Goal: Information Seeking & Learning: Check status

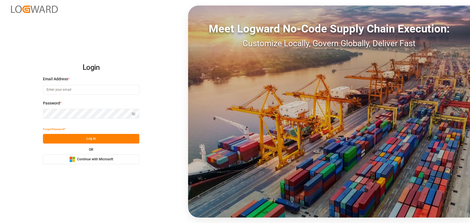
type input "christopher.moffett@leschaco.com"
click at [105, 140] on button "Log In" at bounding box center [91, 139] width 96 height 10
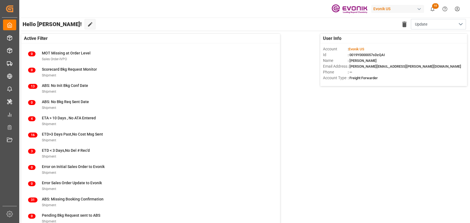
click at [456, 10] on html "Created by potrace 1.15, written by Peter Selinger 2001-2017 Created by potrace…" at bounding box center [235, 111] width 470 height 223
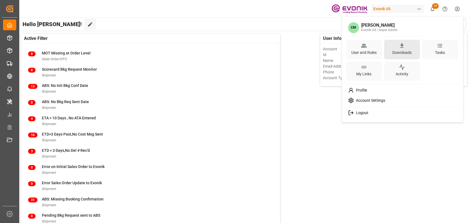
click at [402, 48] on icon at bounding box center [402, 46] width 6 height 6
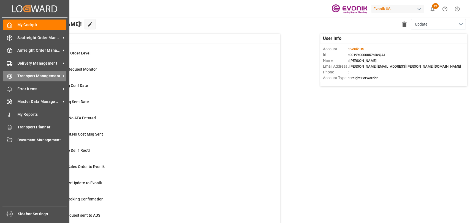
click at [14, 79] on div "Transport Management Transport Management" at bounding box center [34, 76] width 63 height 11
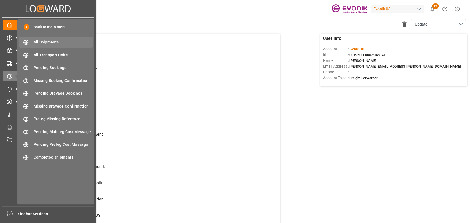
click at [50, 42] on span "All Shipments" at bounding box center [63, 42] width 59 height 6
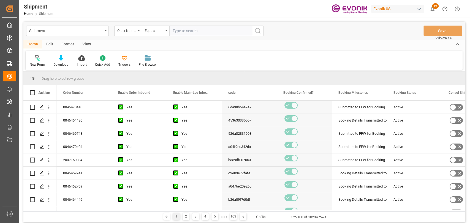
click at [65, 44] on div "Format" at bounding box center [67, 44] width 21 height 9
click at [39, 59] on icon at bounding box center [37, 58] width 5 height 6
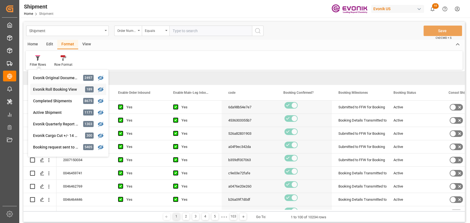
click at [44, 91] on div "Shipment Order Number Equals Save Ctrl/CMD + S Home Edit Format View Filter Row…" at bounding box center [243, 122] width 441 height 201
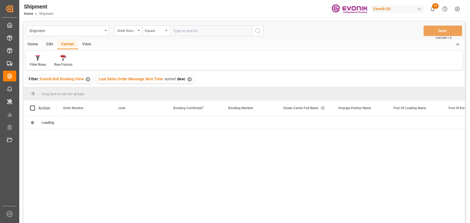
click at [322, 108] on span at bounding box center [322, 108] width 5 height 5
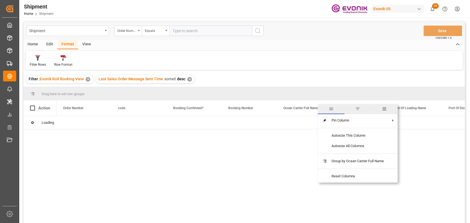
click at [386, 108] on span "columns" at bounding box center [384, 108] width 5 height 5
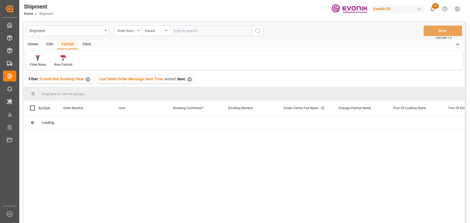
click at [324, 108] on span at bounding box center [322, 108] width 5 height 5
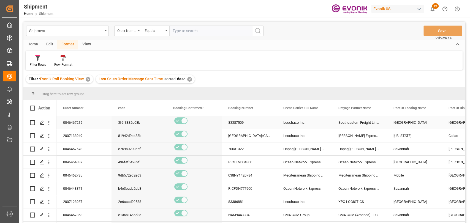
click at [340, 121] on div "Southeastern Freight Lines, Inc." at bounding box center [359, 122] width 55 height 13
click at [376, 110] on span at bounding box center [377, 108] width 5 height 5
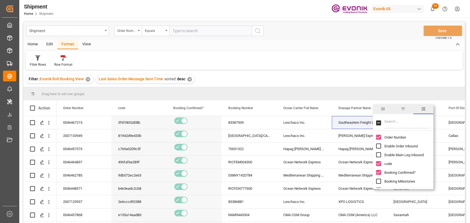
click at [395, 122] on input "Filter Columns Input" at bounding box center [407, 122] width 46 height 11
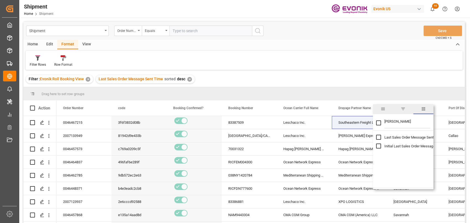
type input "sal"
click at [378, 147] on input "Initial Last Sales Order Message Sent Time column toggle visibility (hidden)" at bounding box center [378, 146] width 5 height 5
checkbox input "true"
checkbox input "false"
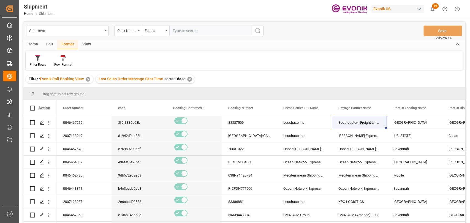
click at [310, 76] on div "Filter : Evonik Roll Booking View ✕ Last Sales Order Message Sent Time sorted d…" at bounding box center [243, 79] width 441 height 15
click at [364, 141] on div "[PERSON_NAME] Express Lines" at bounding box center [359, 135] width 55 height 13
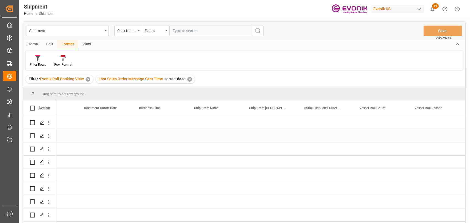
scroll to position [0, 639]
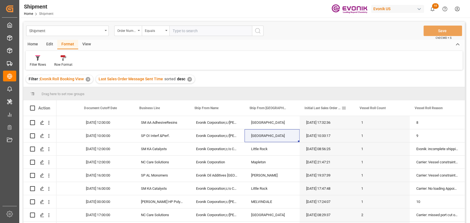
click at [318, 107] on span "Initial Last Sales Order Message Sent Time" at bounding box center [322, 108] width 37 height 4
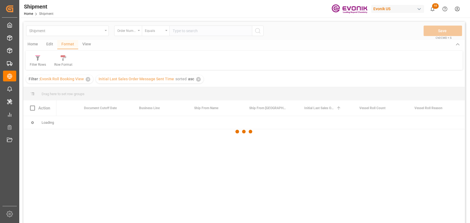
scroll to position [0, 637]
click at [319, 108] on div at bounding box center [243, 132] width 441 height 220
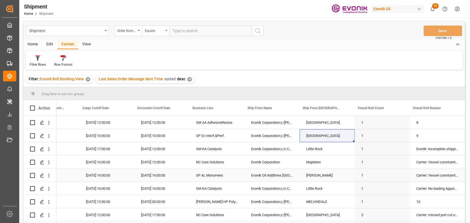
click at [322, 180] on div "Theodore" at bounding box center [326, 175] width 55 height 13
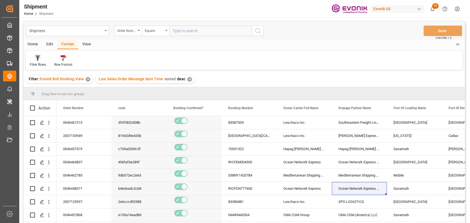
click at [43, 57] on div at bounding box center [38, 58] width 16 height 6
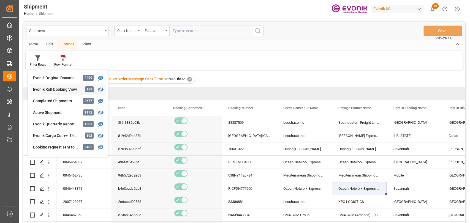
click at [56, 91] on div "Evonik Roll Booking View" at bounding box center [57, 90] width 48 height 6
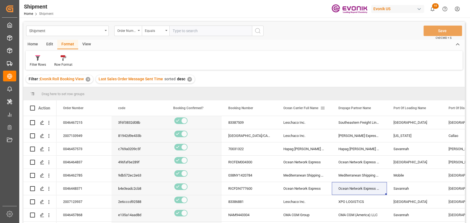
click at [323, 106] on span at bounding box center [322, 108] width 5 height 5
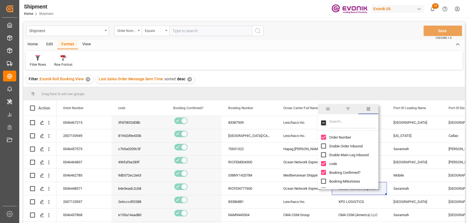
click at [352, 124] on input "Filter Columns Input" at bounding box center [352, 122] width 46 height 11
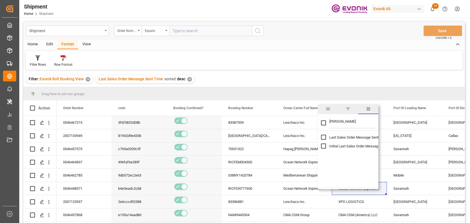
type input "sal"
click at [324, 136] on input "Last Sales Order Message Sent Time column toggle visibility (hidden)" at bounding box center [323, 137] width 5 height 5
checkbox input "true"
checkbox input "false"
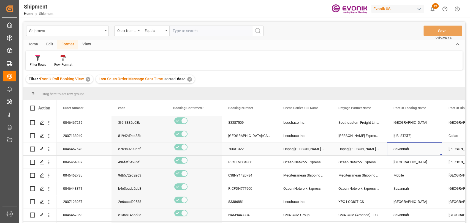
click at [399, 147] on div "Savannah" at bounding box center [414, 149] width 55 height 13
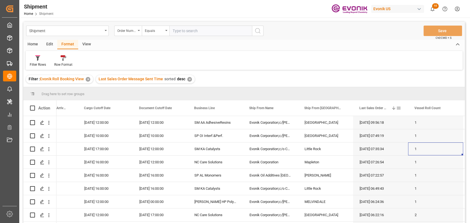
click at [397, 108] on span at bounding box center [398, 108] width 5 height 5
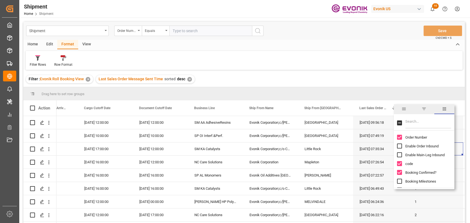
click at [421, 110] on span "filter" at bounding box center [423, 108] width 5 height 5
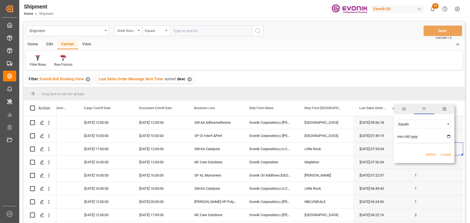
click at [447, 124] on span "Filtering operator" at bounding box center [447, 124] width 5 height 5
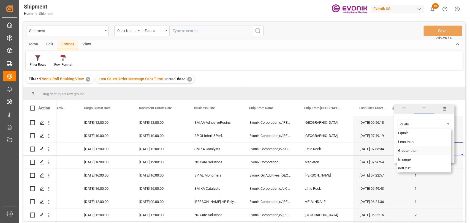
click at [427, 151] on div "Greater than" at bounding box center [424, 150] width 54 height 9
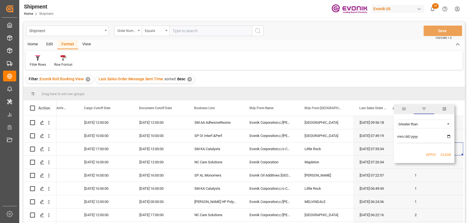
click at [448, 136] on input "date" at bounding box center [424, 137] width 54 height 11
type input "2025-08-24"
click at [428, 155] on button "Apply" at bounding box center [431, 155] width 10 height 6
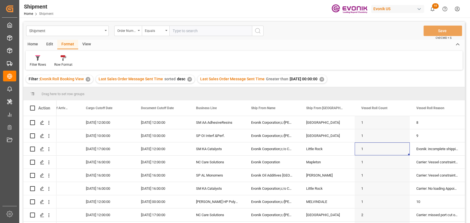
click at [37, 44] on div "Home" at bounding box center [32, 44] width 19 height 9
click at [56, 58] on div at bounding box center [60, 58] width 15 height 6
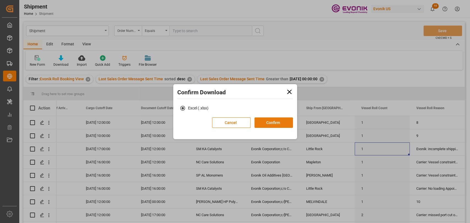
click at [267, 119] on button "Confirm" at bounding box center [273, 122] width 39 height 10
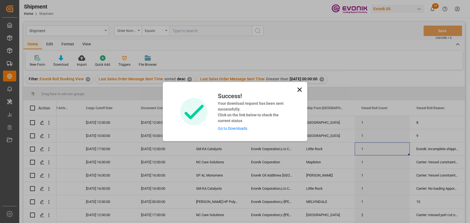
click at [240, 128] on link "Go to Downloads" at bounding box center [231, 128] width 29 height 4
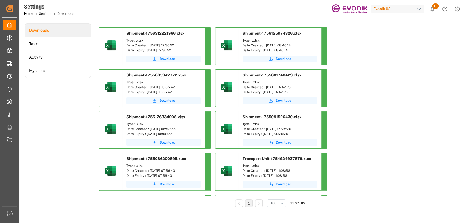
click at [159, 59] on button "Download" at bounding box center [163, 59] width 74 height 7
click at [162, 59] on span "Download" at bounding box center [167, 58] width 15 height 5
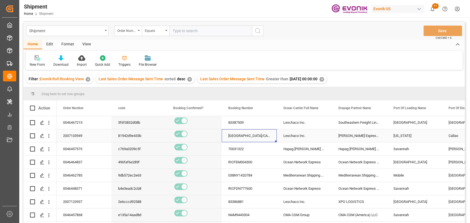
click at [233, 136] on div "NYC/CAL/1121850" at bounding box center [248, 135] width 55 height 13
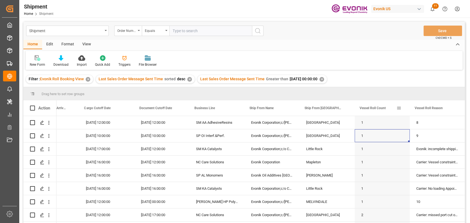
click at [398, 107] on span at bounding box center [398, 108] width 5 height 5
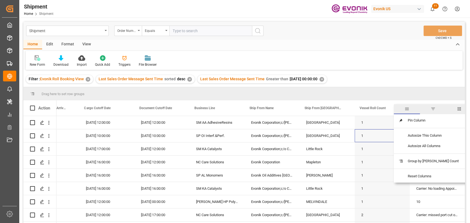
drag, startPoint x: 450, startPoint y: 108, endPoint x: 429, endPoint y: 115, distance: 21.6
click at [456, 108] on span "columns" at bounding box center [458, 108] width 5 height 5
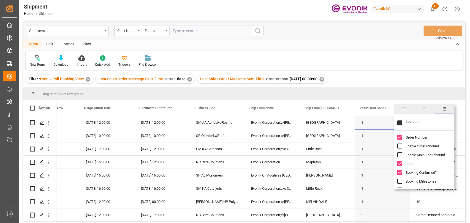
click at [419, 120] on input "Filter Columns Input" at bounding box center [428, 122] width 46 height 11
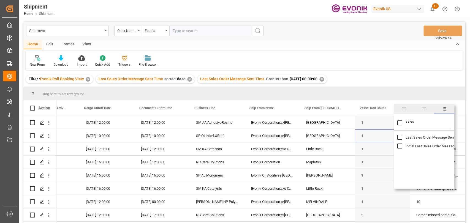
type input "sales"
click at [398, 138] on input "Last Sales Order Message Sent Time column toggle visibility (hidden)" at bounding box center [399, 137] width 5 height 5
checkbox input "true"
checkbox input "false"
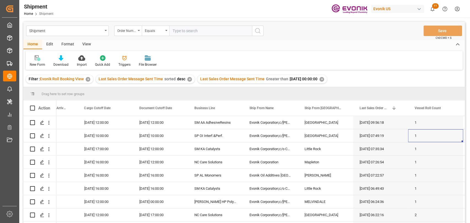
click at [396, 76] on div "Filter : Evonik Roll Booking View ✕ Last Sales Order Message Sent Time sorted d…" at bounding box center [243, 79] width 441 height 15
click at [55, 58] on div at bounding box center [60, 58] width 15 height 6
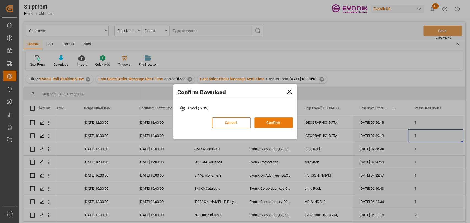
click at [273, 120] on button "Confirm" at bounding box center [273, 122] width 39 height 10
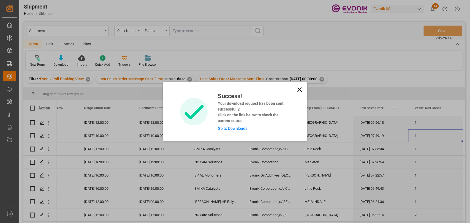
click at [299, 88] on icon at bounding box center [299, 90] width 8 height 8
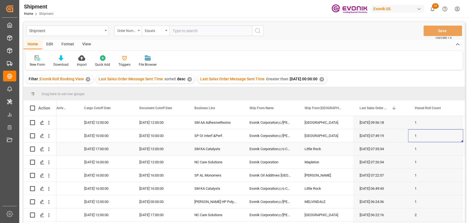
click at [226, 154] on div "SM KA Catalysts" at bounding box center [215, 149] width 55 height 13
click at [324, 78] on div "✕" at bounding box center [321, 79] width 5 height 5
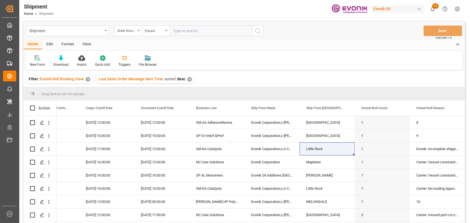
scroll to position [0, 582]
drag, startPoint x: 286, startPoint y: 144, endPoint x: 297, endPoint y: 129, distance: 18.3
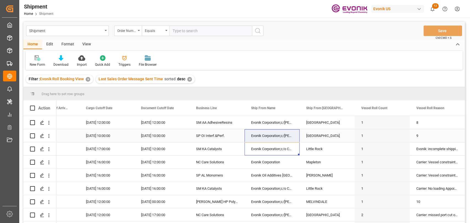
click at [287, 132] on div "Evonik Corporation;c/o Draffen Warehouse and Storage" at bounding box center [271, 135] width 55 height 13
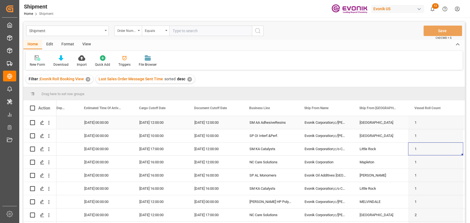
scroll to position [0, 584]
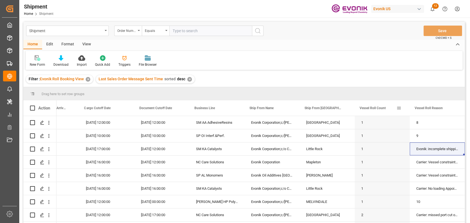
click at [399, 108] on span at bounding box center [398, 108] width 5 height 5
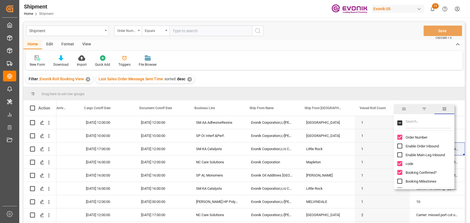
click at [425, 110] on span "filter" at bounding box center [423, 108] width 5 height 5
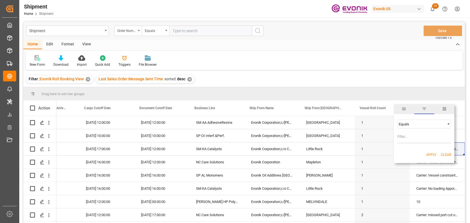
click at [445, 106] on span "columns" at bounding box center [444, 108] width 5 height 5
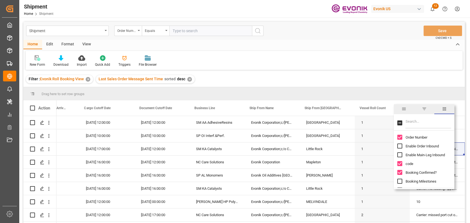
click at [415, 122] on input "Filter Columns Input" at bounding box center [428, 122] width 46 height 11
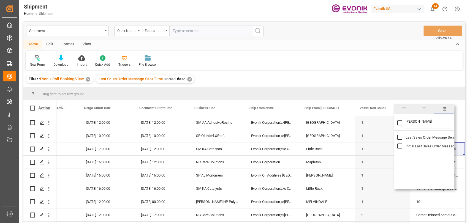
type input "sal"
click at [398, 137] on input "Last Sales Order Message Sent Time column toggle visibility (hidden)" at bounding box center [399, 137] width 5 height 5
checkbox input "true"
checkbox input "false"
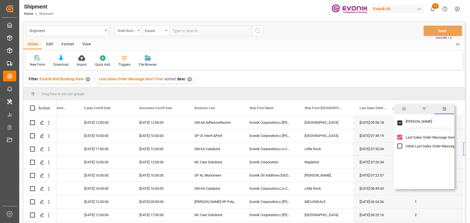
click at [362, 73] on div "Filter : Evonik Roll Booking View ✕ Last Sales Order Message Sent Time sorted d…" at bounding box center [243, 79] width 441 height 15
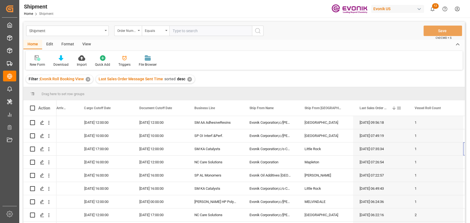
click at [399, 108] on span at bounding box center [398, 108] width 5 height 5
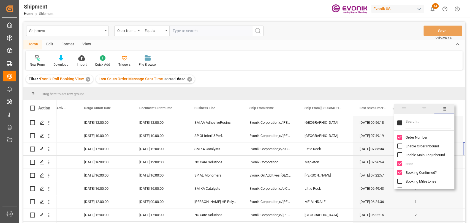
click at [420, 110] on span "filter" at bounding box center [424, 109] width 20 height 10
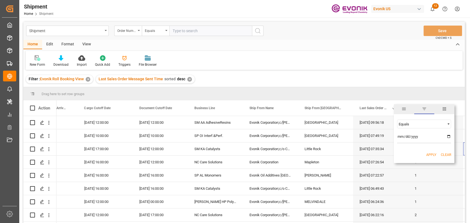
click at [450, 124] on span "Filtering operator" at bounding box center [447, 124] width 5 height 5
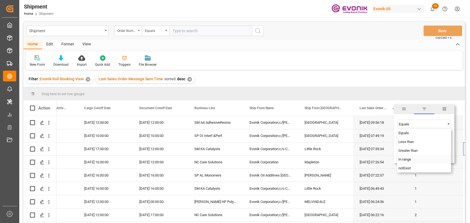
click at [407, 161] on span "In range" at bounding box center [404, 159] width 13 height 4
click at [447, 137] on input "date" at bounding box center [424, 137] width 54 height 11
type input "2025-08-25"
click at [450, 152] on input "date" at bounding box center [424, 152] width 54 height 11
type input "2025-08-26"
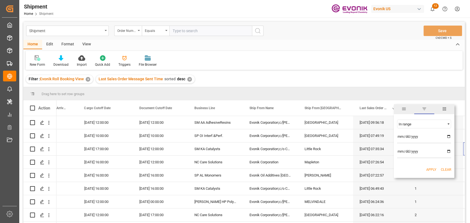
click at [431, 169] on button "Apply" at bounding box center [431, 170] width 10 height 6
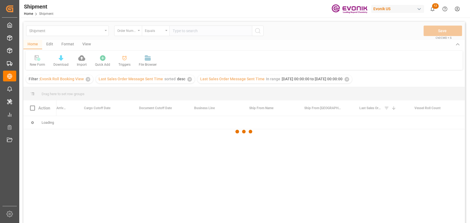
scroll to position [0, 584]
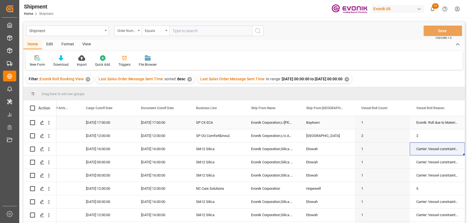
click at [117, 124] on div "18-09-2025 17:00:00" at bounding box center [106, 122] width 55 height 13
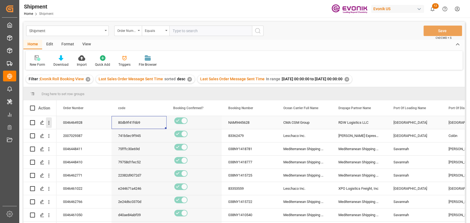
click at [48, 123] on icon "open menu" at bounding box center [49, 123] width 6 height 6
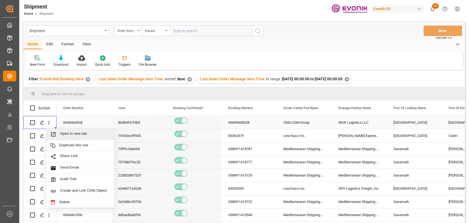
click at [65, 133] on span "Open in new tab" at bounding box center [85, 135] width 50 height 6
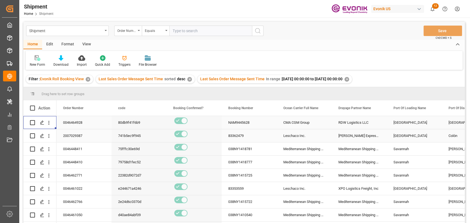
drag, startPoint x: 49, startPoint y: 136, endPoint x: 54, endPoint y: 138, distance: 5.8
click at [49, 136] on icon "open menu" at bounding box center [49, 136] width 6 height 6
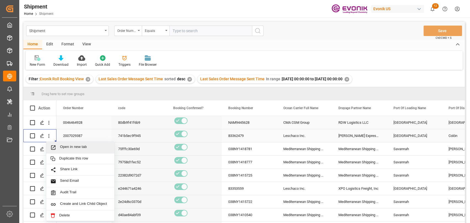
click at [58, 145] on span "Press SPACE to select this row." at bounding box center [55, 148] width 10 height 6
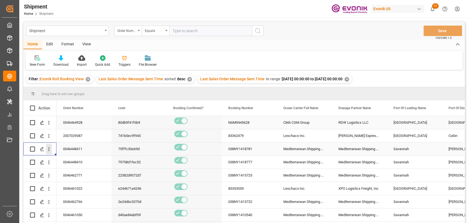
click at [50, 150] on icon "open menu" at bounding box center [49, 149] width 6 height 6
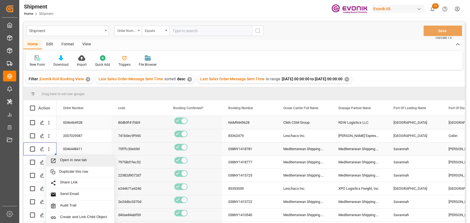
click at [61, 159] on span "Open in new tab" at bounding box center [85, 161] width 50 height 6
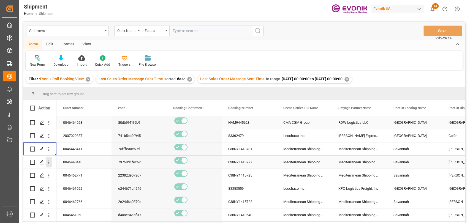
click at [49, 166] on button "open menu" at bounding box center [49, 162] width 6 height 10
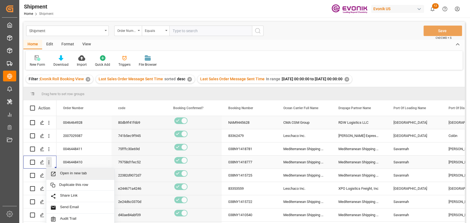
click at [69, 172] on span "Open in new tab" at bounding box center [85, 174] width 50 height 6
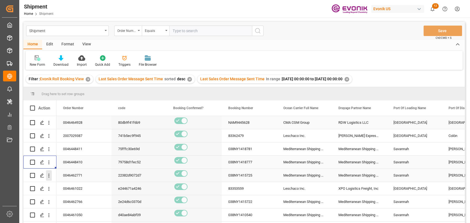
click at [48, 177] on icon "open menu" at bounding box center [49, 176] width 6 height 6
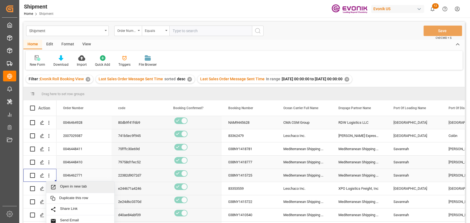
click at [62, 187] on span "Open in new tab" at bounding box center [85, 187] width 50 height 6
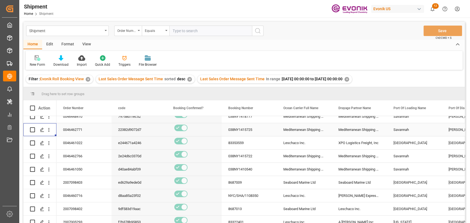
scroll to position [61, 0]
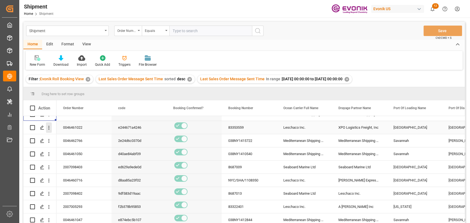
click at [51, 130] on icon "open menu" at bounding box center [49, 128] width 6 height 6
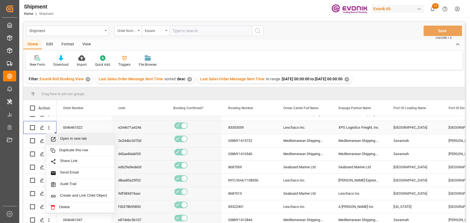
click at [63, 140] on span "Open in new tab" at bounding box center [85, 139] width 50 height 6
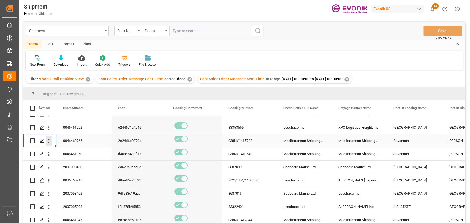
click at [48, 141] on icon "open menu" at bounding box center [49, 141] width 6 height 6
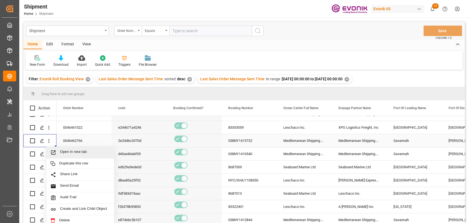
click at [59, 151] on span "Press SPACE to select this row." at bounding box center [55, 153] width 10 height 6
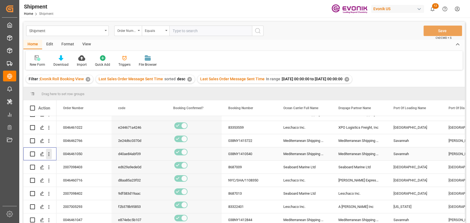
click at [48, 154] on icon "open menu" at bounding box center [49, 154] width 6 height 6
click at [68, 165] on span "Open in new tab" at bounding box center [85, 166] width 50 height 6
click at [50, 168] on icon "open menu" at bounding box center [49, 168] width 6 height 6
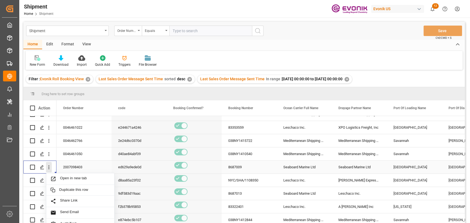
click at [58, 177] on span "Press SPACE to select this row." at bounding box center [55, 179] width 10 height 6
drag, startPoint x: 50, startPoint y: 180, endPoint x: 53, endPoint y: 184, distance: 5.1
click at [50, 181] on icon "open menu" at bounding box center [49, 181] width 6 height 6
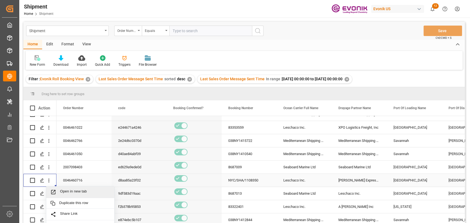
click at [62, 191] on span "Open in new tab" at bounding box center [85, 192] width 50 height 6
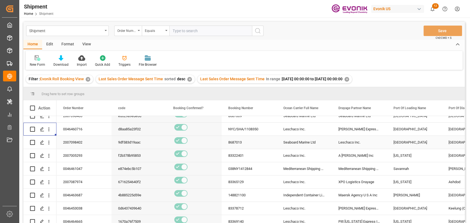
scroll to position [122, 0]
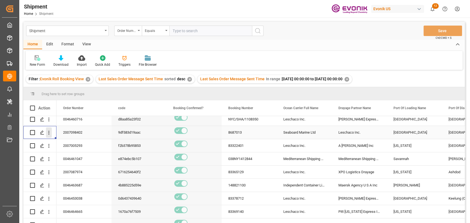
click at [48, 133] on icon "open menu" at bounding box center [49, 133] width 6 height 6
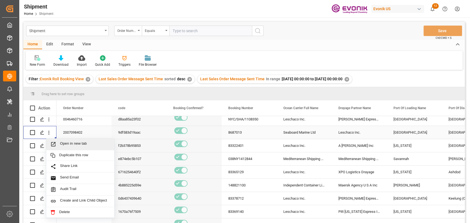
click at [70, 141] on span "Open in new tab" at bounding box center [85, 144] width 50 height 6
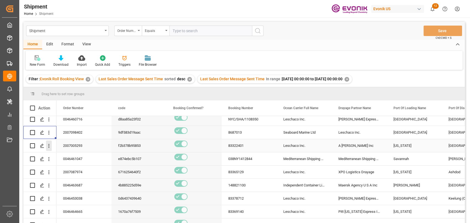
click at [49, 147] on icon "open menu" at bounding box center [49, 146] width 6 height 6
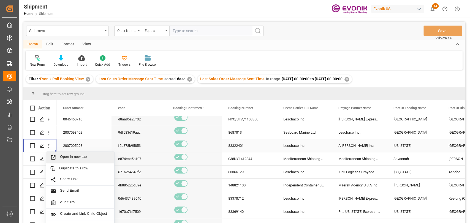
click at [74, 155] on span "Open in new tab" at bounding box center [85, 158] width 50 height 6
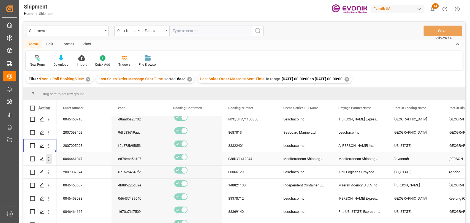
click at [48, 162] on icon "open menu" at bounding box center [49, 159] width 6 height 6
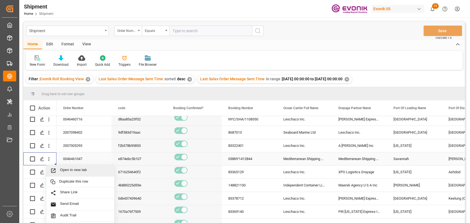
click at [64, 170] on span "Open in new tab" at bounding box center [85, 171] width 50 height 6
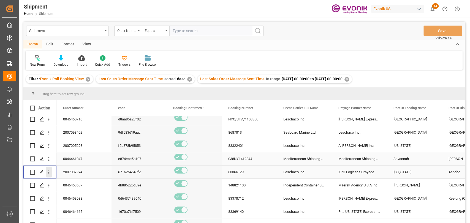
click at [47, 172] on icon "open menu" at bounding box center [49, 172] width 6 height 6
drag, startPoint x: 57, startPoint y: 183, endPoint x: 70, endPoint y: 166, distance: 21.6
click at [58, 182] on span "Press SPACE to select this row." at bounding box center [55, 184] width 10 height 6
click at [47, 187] on icon "open menu" at bounding box center [49, 186] width 6 height 6
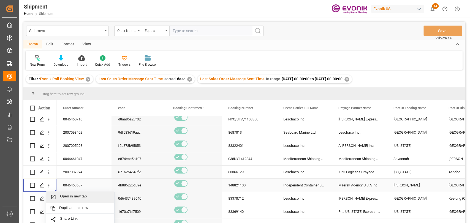
click at [56, 195] on icon "Press SPACE to select this row." at bounding box center [53, 197] width 6 height 6
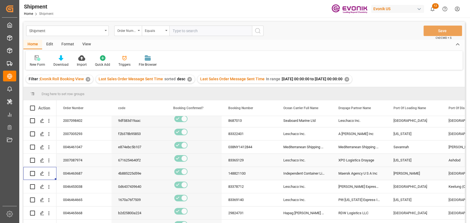
scroll to position [144, 0]
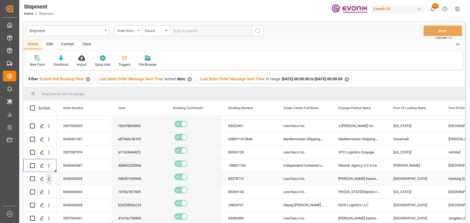
click at [51, 177] on icon "open menu" at bounding box center [49, 179] width 6 height 6
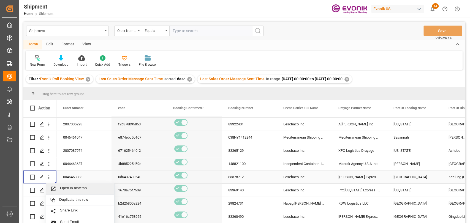
click at [60, 190] on span "Open in new tab" at bounding box center [85, 189] width 50 height 6
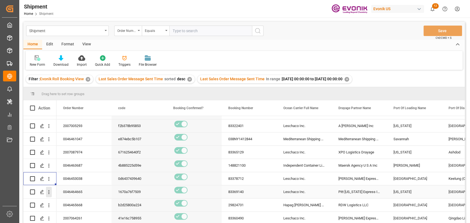
click at [46, 192] on icon "open menu" at bounding box center [49, 192] width 6 height 6
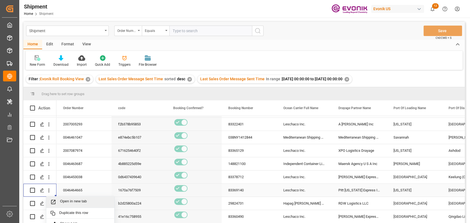
click at [68, 200] on span "Open in new tab" at bounding box center [85, 202] width 50 height 6
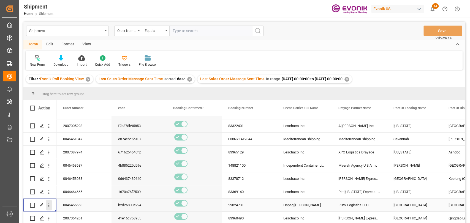
click at [49, 202] on icon "open menu" at bounding box center [49, 205] width 6 height 6
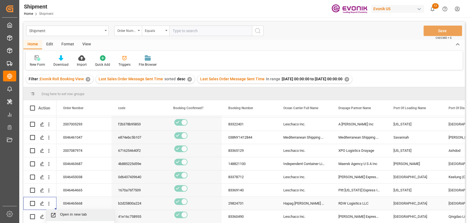
click at [68, 214] on span "Open in new tab" at bounding box center [85, 215] width 50 height 6
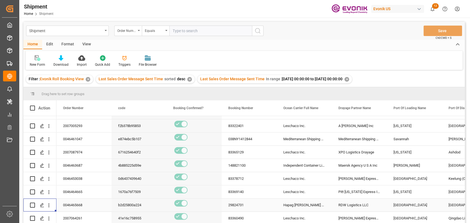
scroll to position [81, 0]
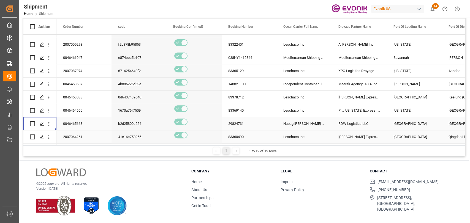
click at [47, 136] on icon "open menu" at bounding box center [49, 137] width 6 height 6
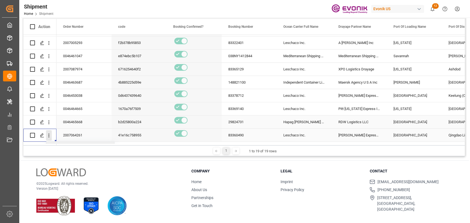
click at [49, 135] on icon "close menu" at bounding box center [48, 136] width 1 height 4
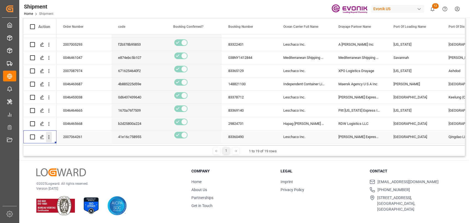
click at [46, 135] on icon "open menu" at bounding box center [49, 137] width 6 height 6
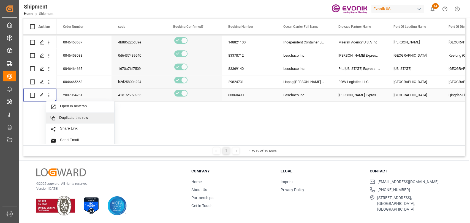
scroll to position [222, 0]
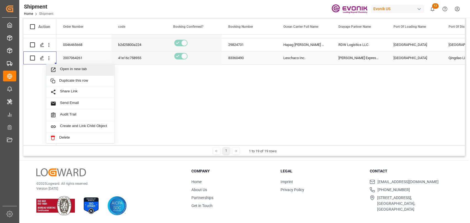
click at [75, 70] on span "Open in new tab" at bounding box center [85, 70] width 50 height 6
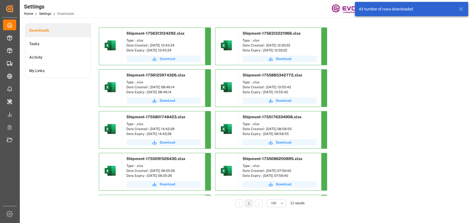
click at [165, 56] on button "Download" at bounding box center [163, 59] width 74 height 7
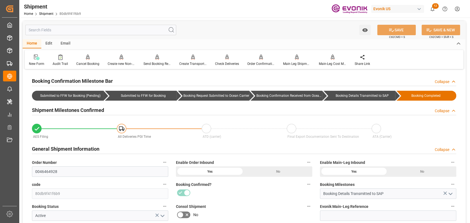
click at [93, 31] on input "text" at bounding box center [100, 30] width 151 height 10
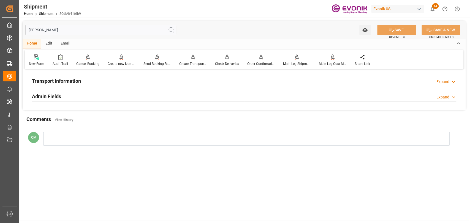
type input "[PERSON_NAME]"
click at [54, 75] on div "Transport Information Expand" at bounding box center [244, 80] width 432 height 15
click at [58, 83] on h2 "Transport Information" at bounding box center [56, 80] width 49 height 7
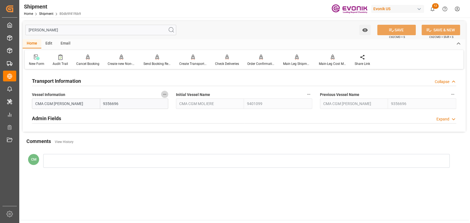
click at [164, 95] on icon "button" at bounding box center [164, 94] width 4 height 4
click at [171, 97] on li "Audits" at bounding box center [175, 94] width 28 height 9
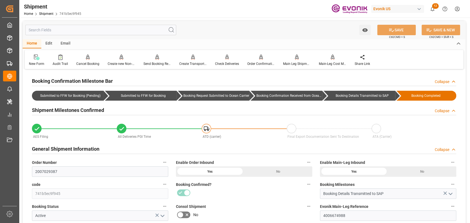
click at [75, 32] on input "text" at bounding box center [100, 30] width 151 height 10
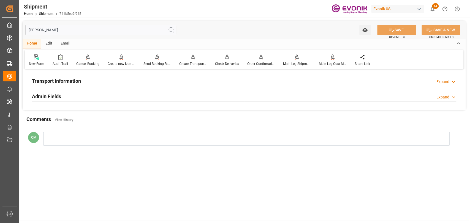
type input "[PERSON_NAME]"
click at [70, 78] on h2 "Transport Information" at bounding box center [56, 80] width 49 height 7
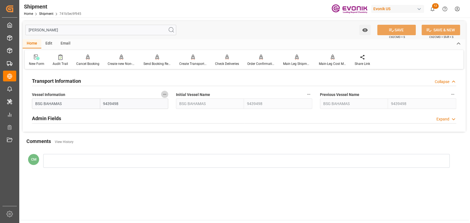
click at [167, 95] on button "Vessel Information" at bounding box center [164, 94] width 7 height 7
click at [171, 96] on icon at bounding box center [168, 95] width 6 height 6
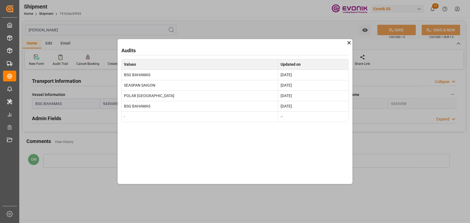
click at [349, 43] on icon at bounding box center [348, 42] width 3 height 3
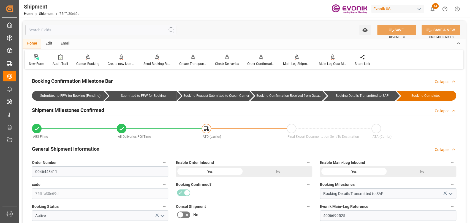
click at [102, 34] on input "text" at bounding box center [100, 30] width 151 height 10
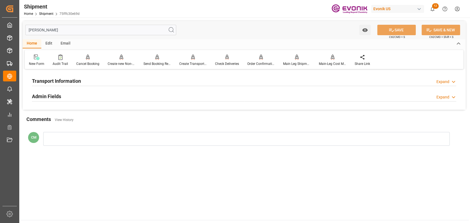
type input "[PERSON_NAME]"
click at [139, 83] on div "Transport Information Expand" at bounding box center [244, 80] width 424 height 10
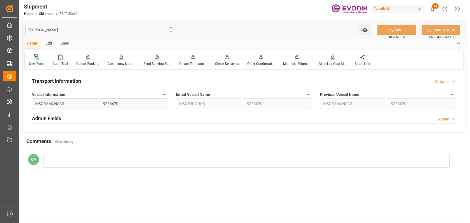
click at [168, 94] on button "Vessel Information" at bounding box center [164, 94] width 7 height 7
click at [169, 97] on icon at bounding box center [168, 95] width 6 height 6
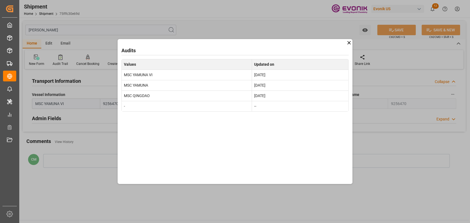
click at [348, 45] on icon at bounding box center [349, 43] width 6 height 6
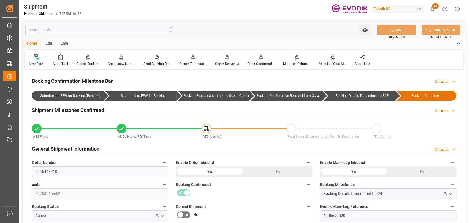
click at [83, 28] on input "text" at bounding box center [100, 30] width 151 height 10
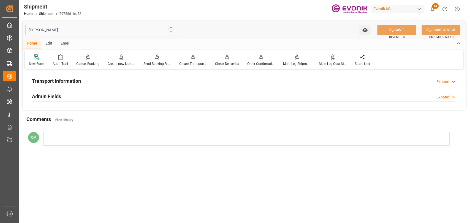
type input "[PERSON_NAME]"
click at [49, 81] on h2 "Transport Information" at bounding box center [56, 80] width 49 height 7
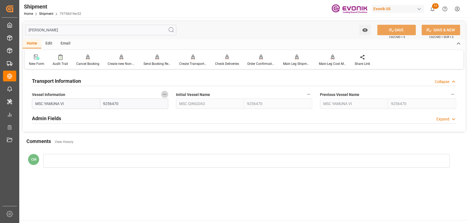
click at [167, 95] on button "Vessel Information" at bounding box center [164, 94] width 7 height 7
click at [167, 95] on icon at bounding box center [168, 95] width 6 height 6
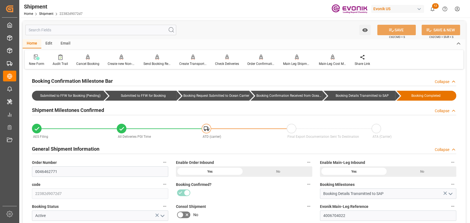
click at [102, 30] on input "text" at bounding box center [100, 30] width 151 height 10
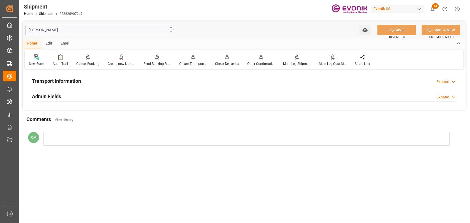
type input "[PERSON_NAME]"
click at [61, 81] on h2 "Transport Information" at bounding box center [56, 80] width 49 height 7
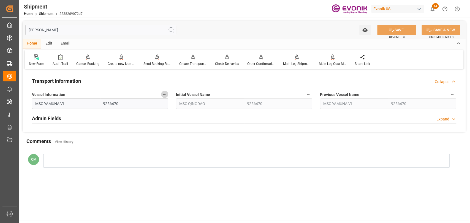
click at [166, 93] on icon "button" at bounding box center [164, 94] width 4 height 4
click at [168, 94] on icon at bounding box center [168, 95] width 6 height 6
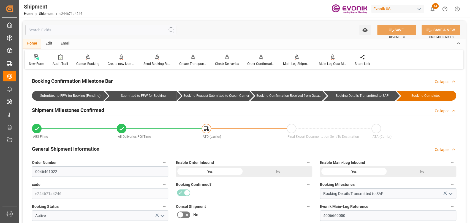
click at [63, 27] on input "text" at bounding box center [100, 30] width 151 height 10
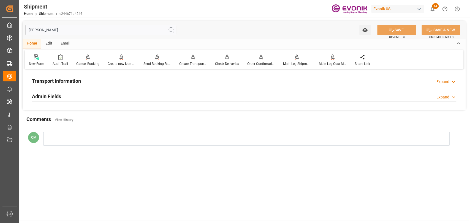
type input "[PERSON_NAME]"
click at [47, 77] on div "Transport Information" at bounding box center [56, 80] width 49 height 10
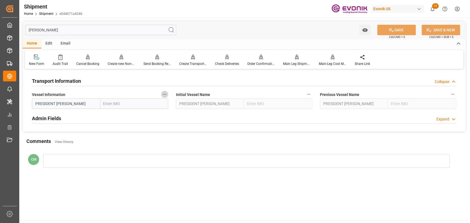
click at [162, 96] on button "Vessel Information" at bounding box center [164, 94] width 7 height 7
click at [167, 98] on li "Audits" at bounding box center [175, 94] width 28 height 9
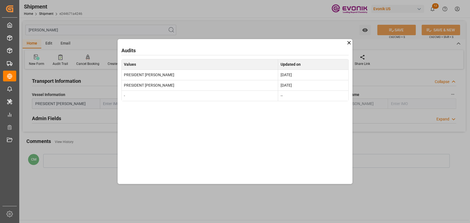
click at [349, 41] on icon at bounding box center [349, 43] width 6 height 6
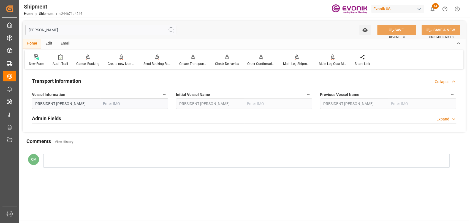
click at [290, 9] on div "Shipment Home Shipment e244671a4246 Evonik US 12 Notifications Only show unread…" at bounding box center [242, 9] width 454 height 18
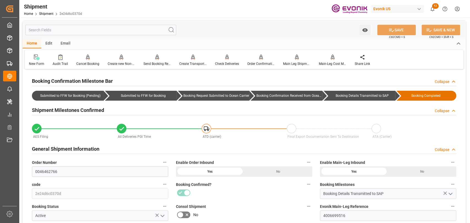
click at [121, 28] on input "text" at bounding box center [100, 30] width 151 height 10
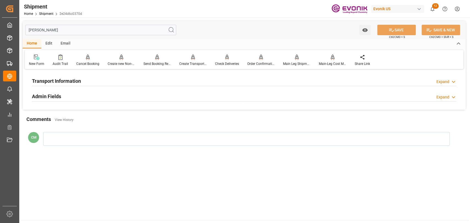
type input "[PERSON_NAME]"
click at [75, 78] on h2 "Transport Information" at bounding box center [56, 80] width 49 height 7
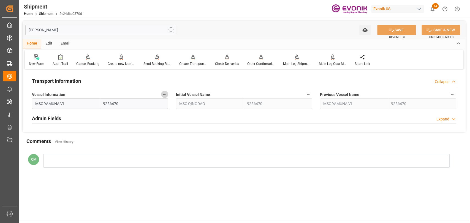
click at [166, 94] on icon "button" at bounding box center [164, 94] width 3 height 1
click at [167, 95] on icon at bounding box center [168, 95] width 6 height 6
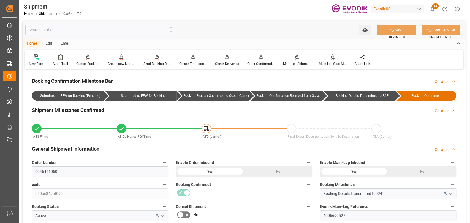
click at [84, 27] on input "text" at bounding box center [100, 30] width 151 height 10
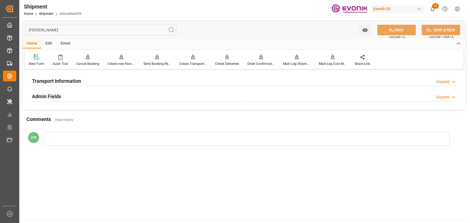
type input "[PERSON_NAME]"
drag, startPoint x: 84, startPoint y: 79, endPoint x: 138, endPoint y: 93, distance: 56.0
click at [84, 79] on div "Transport Information Expand" at bounding box center [244, 80] width 424 height 10
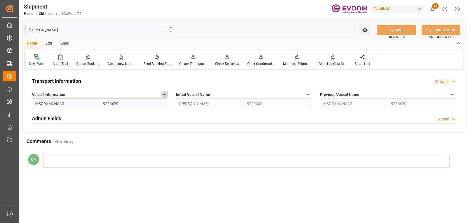
click at [165, 94] on icon "button" at bounding box center [164, 94] width 4 height 4
click at [165, 96] on icon at bounding box center [168, 95] width 6 height 6
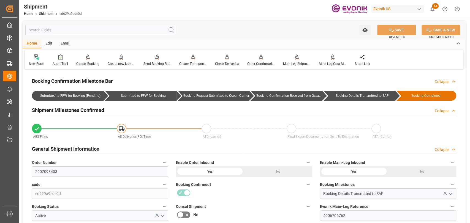
click at [75, 32] on input "text" at bounding box center [100, 30] width 151 height 10
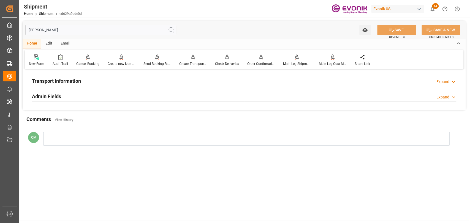
type input "[PERSON_NAME]"
click at [111, 74] on div "Transport Information Expand" at bounding box center [244, 80] width 432 height 15
drag, startPoint x: 107, startPoint y: 80, endPoint x: 136, endPoint y: 94, distance: 32.6
click at [108, 82] on div "Transport Information Expand" at bounding box center [244, 80] width 424 height 10
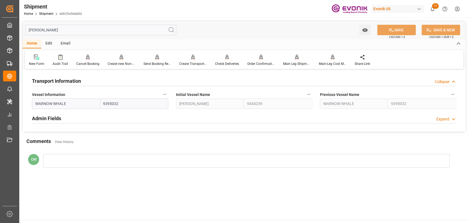
click at [163, 94] on icon "button" at bounding box center [164, 94] width 4 height 4
click at [167, 95] on icon at bounding box center [168, 95] width 6 height 6
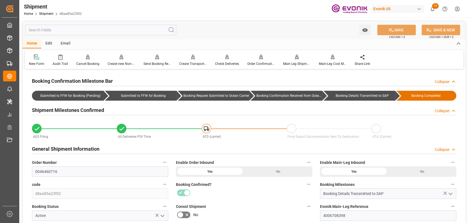
click at [117, 26] on input "text" at bounding box center [100, 30] width 151 height 10
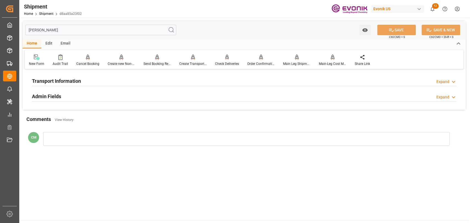
type input "[PERSON_NAME]"
click at [70, 78] on h2 "Transport Information" at bounding box center [56, 80] width 49 height 7
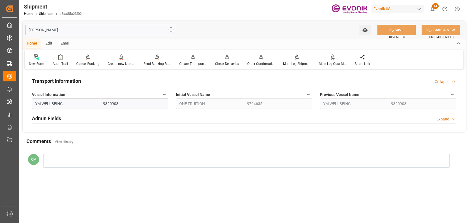
click at [165, 93] on icon "button" at bounding box center [164, 94] width 4 height 4
click at [167, 94] on icon at bounding box center [168, 95] width 6 height 6
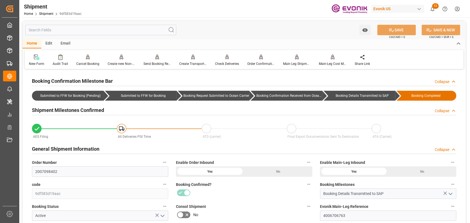
click at [73, 31] on input "text" at bounding box center [100, 30] width 151 height 10
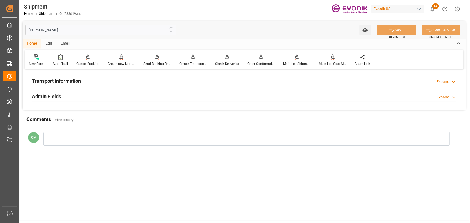
type input "[PERSON_NAME]"
click at [59, 80] on h2 "Transport Information" at bounding box center [56, 80] width 49 height 7
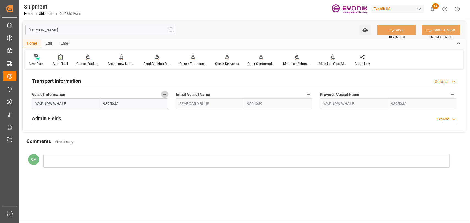
click at [165, 94] on icon "button" at bounding box center [164, 94] width 3 height 1
click at [167, 95] on icon at bounding box center [168, 95] width 6 height 6
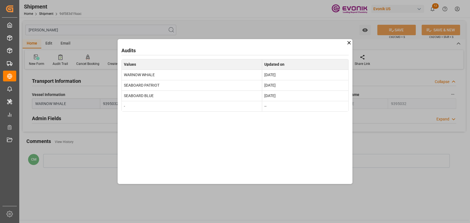
click at [244, 117] on div "Audits Values Updated on WARNOW WHALE [DATE] SEABOARD PATRIOT [DATE] SEABOARD B…" at bounding box center [234, 111] width 235 height 145
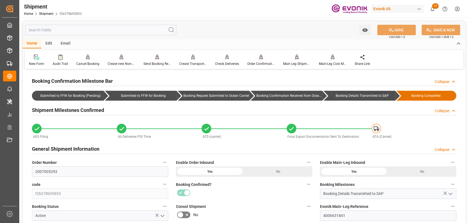
click at [111, 33] on input "text" at bounding box center [100, 30] width 151 height 10
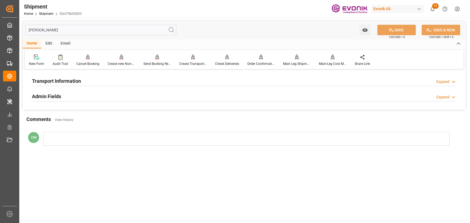
type input "[PERSON_NAME]"
click at [51, 80] on h2 "Transport Information" at bounding box center [56, 80] width 49 height 7
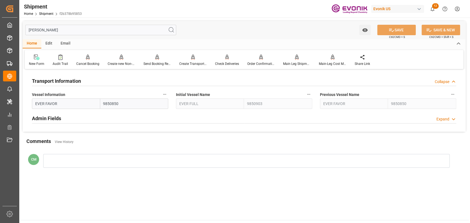
click at [166, 95] on icon "button" at bounding box center [164, 94] width 4 height 4
click at [169, 98] on li "Audits" at bounding box center [175, 94] width 28 height 9
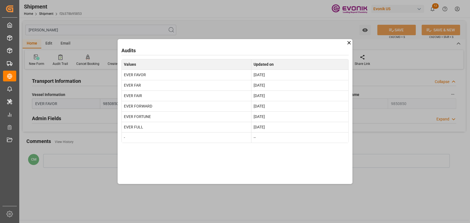
click at [259, 126] on td "[DATE]" at bounding box center [299, 127] width 97 height 10
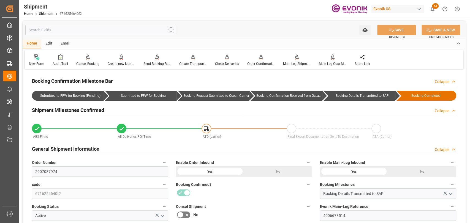
click at [55, 32] on input "text" at bounding box center [100, 30] width 151 height 10
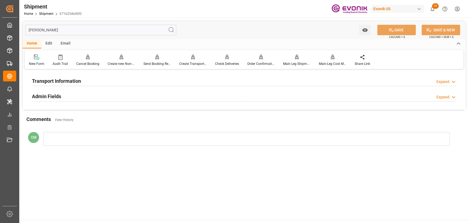
type input "[PERSON_NAME]"
click at [50, 78] on h2 "Transport Information" at bounding box center [56, 80] width 49 height 7
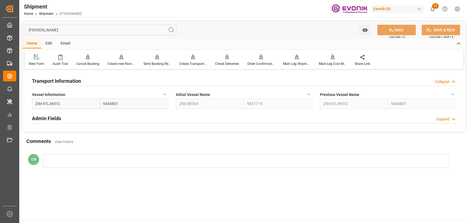
click at [163, 97] on button "Vessel Information" at bounding box center [164, 94] width 7 height 7
click at [163, 97] on li "Audits" at bounding box center [175, 94] width 28 height 9
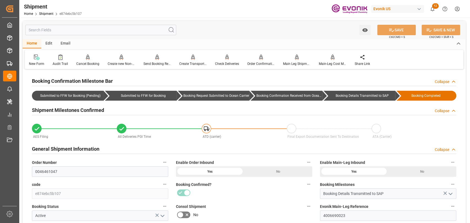
click at [110, 31] on input "text" at bounding box center [100, 30] width 151 height 10
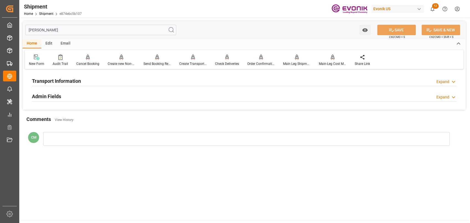
type input "[PERSON_NAME]"
drag, startPoint x: 88, startPoint y: 82, endPoint x: 104, endPoint y: 91, distance: 18.5
click at [89, 84] on div "Transport Information Expand" at bounding box center [244, 80] width 424 height 10
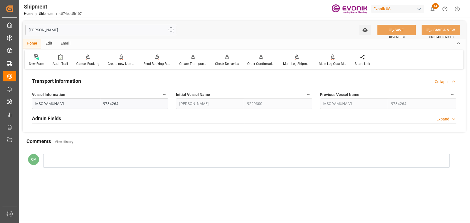
click at [166, 94] on icon "button" at bounding box center [164, 94] width 4 height 4
click at [168, 97] on icon at bounding box center [168, 95] width 6 height 6
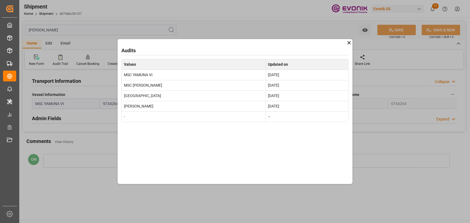
click at [196, 174] on div "Audits Values Updated on MSC YAMUNA VI Aug 26, 2025 MSC NERISSA V Aug 6, 2025 G…" at bounding box center [234, 111] width 235 height 145
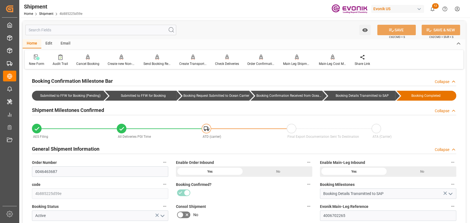
click at [77, 31] on input "text" at bounding box center [100, 30] width 151 height 10
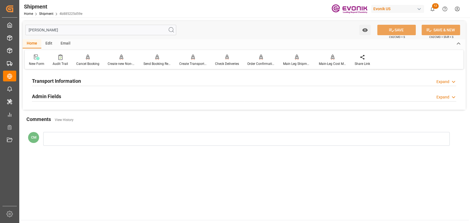
type input "[PERSON_NAME]"
click at [66, 81] on h2 "Transport Information" at bounding box center [56, 80] width 49 height 7
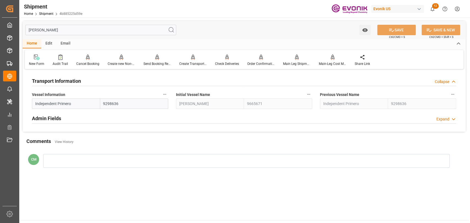
click at [165, 95] on icon "button" at bounding box center [164, 94] width 4 height 4
click at [166, 98] on li "Audits" at bounding box center [175, 94] width 28 height 9
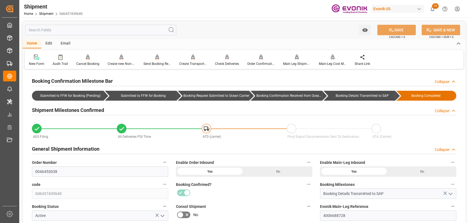
click at [110, 28] on input "text" at bounding box center [100, 30] width 151 height 10
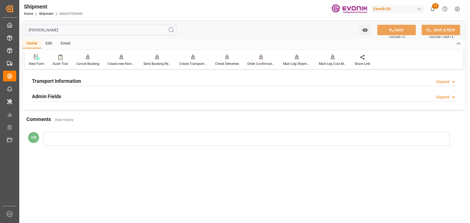
type input "[PERSON_NAME]"
click at [58, 76] on div "Transport Information" at bounding box center [56, 80] width 49 height 10
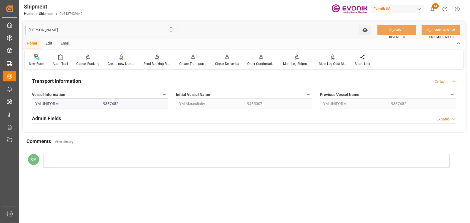
drag, startPoint x: 172, startPoint y: 94, endPoint x: 165, endPoint y: 97, distance: 8.1
click at [171, 94] on div "Transport Information Collapse Vessel Information YM UNIFORM 9337482 Initial Ve…" at bounding box center [244, 101] width 443 height 61
click at [165, 97] on button "Vessel Information" at bounding box center [164, 94] width 7 height 7
click at [168, 97] on icon at bounding box center [168, 94] width 5 height 5
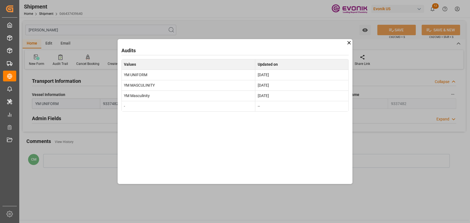
click at [196, 160] on div "Audits Values Updated on YM UNIFORM Aug 25, 2025 YM MASCULINITY Aug 4, 2025 YM …" at bounding box center [234, 111] width 235 height 145
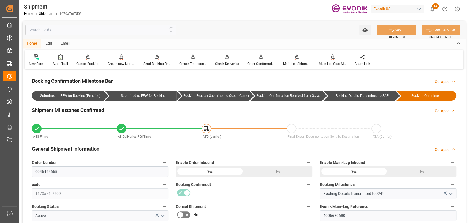
click at [78, 31] on input "text" at bounding box center [100, 30] width 151 height 10
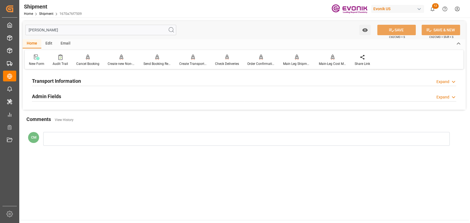
type input "[PERSON_NAME]"
click at [58, 82] on h2 "Transport Information" at bounding box center [56, 80] width 49 height 7
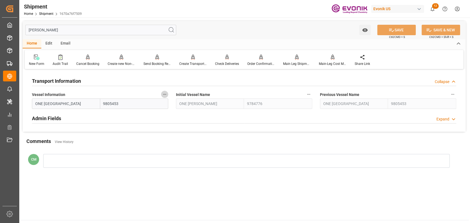
click at [163, 95] on icon "button" at bounding box center [164, 94] width 4 height 4
click at [170, 98] on li "Audits" at bounding box center [175, 94] width 28 height 9
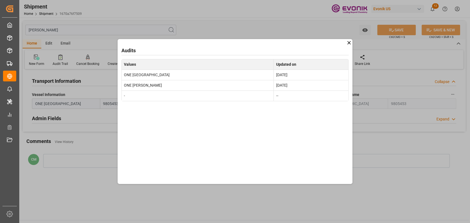
click at [85, 195] on div "Audits Values Updated on ONE MADRID Aug 25, 2025 ONE WREN Jul 21, 2025 - --" at bounding box center [235, 111] width 470 height 223
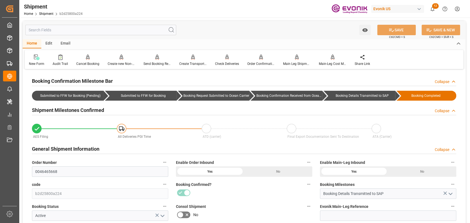
click at [117, 31] on input "text" at bounding box center [100, 30] width 151 height 10
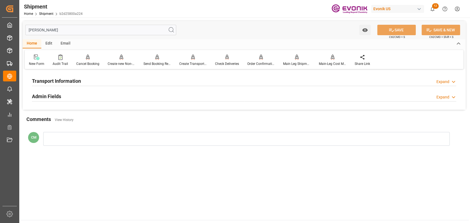
type input "[PERSON_NAME]"
click at [63, 83] on h2 "Transport Information" at bounding box center [56, 80] width 49 height 7
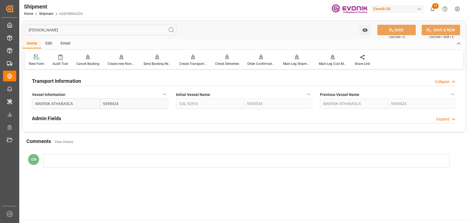
click at [164, 96] on icon "button" at bounding box center [164, 94] width 4 height 4
click at [170, 99] on ul "Audits" at bounding box center [175, 94] width 28 height 13
click at [171, 96] on icon at bounding box center [168, 95] width 6 height 6
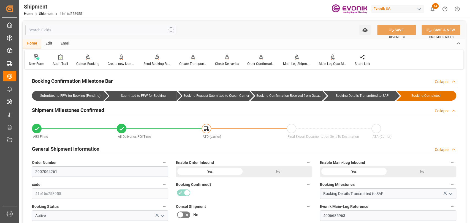
click at [87, 32] on input "text" at bounding box center [100, 30] width 151 height 10
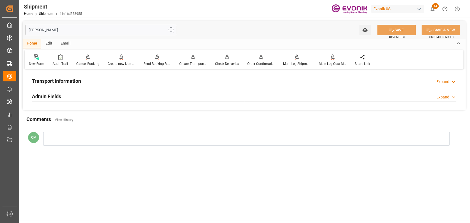
type input "[PERSON_NAME]"
click at [63, 78] on h2 "Transport Information" at bounding box center [56, 80] width 49 height 7
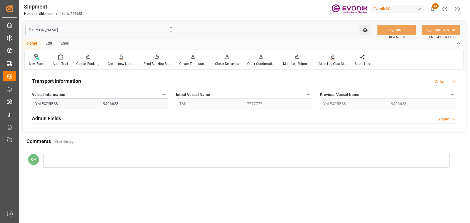
click at [165, 95] on icon "button" at bounding box center [164, 94] width 4 height 4
click at [167, 96] on icon at bounding box center [168, 95] width 6 height 6
